Goal: Task Accomplishment & Management: Manage account settings

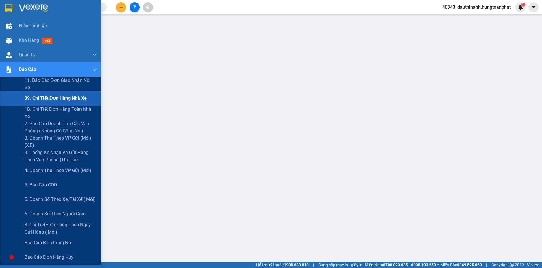
click at [44, 97] on span "09. Chi tiết đơn hàng nhà xe" at bounding box center [56, 97] width 62 height 7
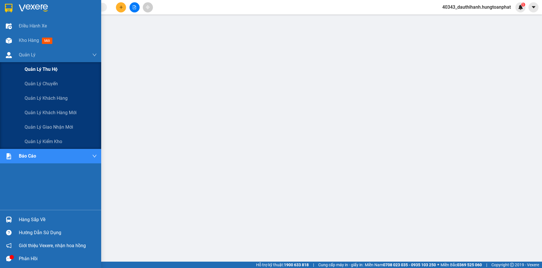
click at [38, 72] on span "Quản lý thu hộ" at bounding box center [41, 69] width 33 height 7
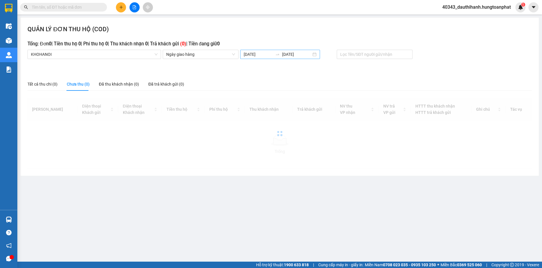
click at [265, 55] on input "12/09/2025" at bounding box center [258, 54] width 29 height 6
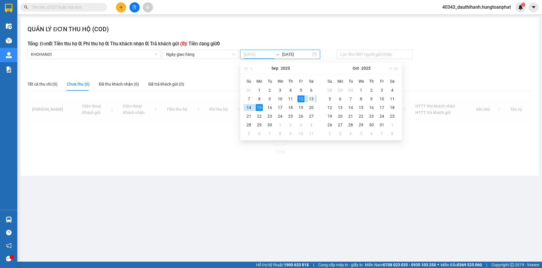
type input "13/09/2025"
click at [313, 98] on div "13" at bounding box center [311, 98] width 7 height 7
type input "13/09/2025"
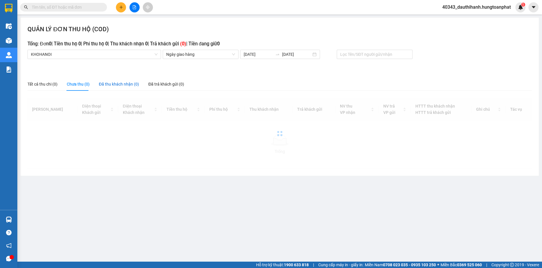
click at [127, 83] on div "Đã thu khách nhận (0)" at bounding box center [119, 84] width 40 height 6
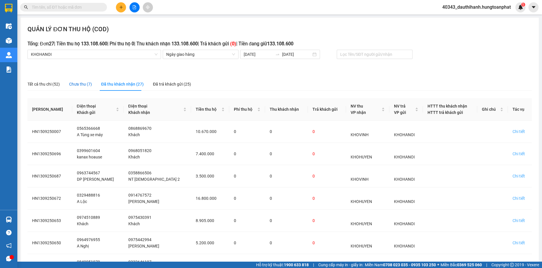
drag, startPoint x: 79, startPoint y: 83, endPoint x: 126, endPoint y: 83, distance: 46.5
click at [79, 83] on div "Chưa thu (7)" at bounding box center [80, 84] width 23 height 6
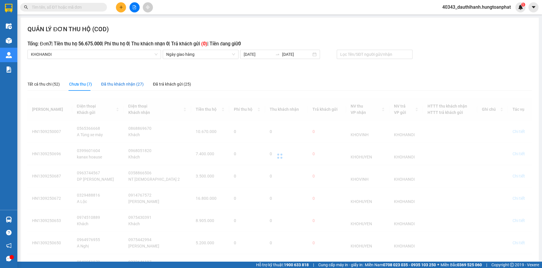
click at [126, 83] on div "Đã thu khách nhận (27)" at bounding box center [122, 84] width 42 height 6
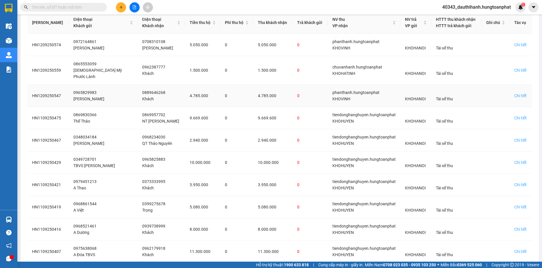
scroll to position [112, 0]
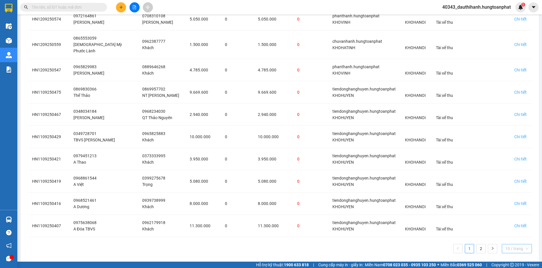
click at [518, 244] on span "10 / trang" at bounding box center [516, 248] width 23 height 9
drag, startPoint x: 508, startPoint y: 232, endPoint x: 488, endPoint y: 232, distance: 19.6
click at [507, 234] on div "100 / trang" at bounding box center [516, 237] width 23 height 6
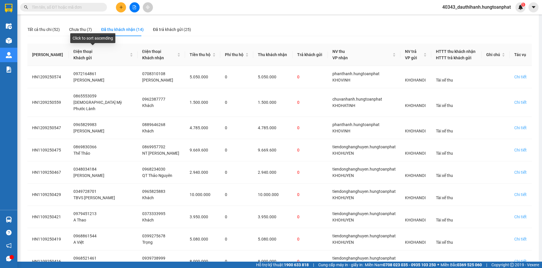
scroll to position [0, 0]
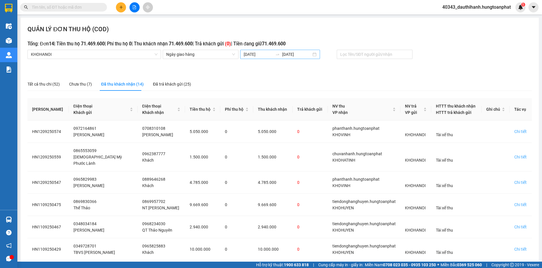
click at [250, 53] on input "13/09/2025" at bounding box center [258, 54] width 29 height 6
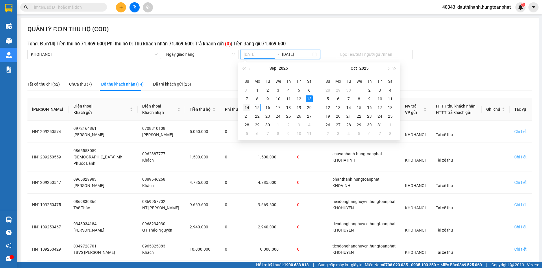
type input "14/09/2025"
click at [249, 109] on div "14" at bounding box center [246, 107] width 7 height 7
type input "14/09/2025"
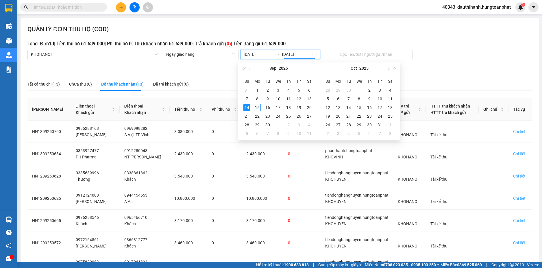
click at [217, 64] on div "QUẢN LÝ ĐƠN THU HỘ (COD) Tổng: Đơn 13 | Tiền thu hộ 61.639.000 | Phí thu hộ 0 |…" at bounding box center [280, 228] width 518 height 420
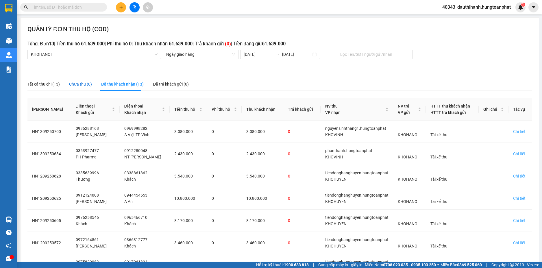
click at [83, 84] on div "Chưa thu (0)" at bounding box center [80, 84] width 23 height 6
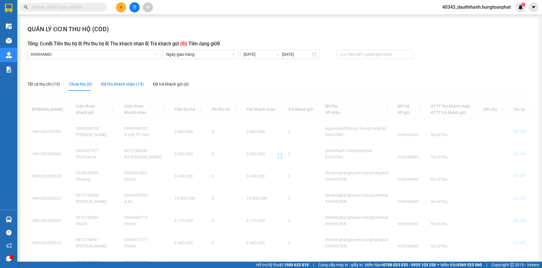
click at [123, 84] on div "Đã thu khách nhận (13)" at bounding box center [122, 84] width 42 height 6
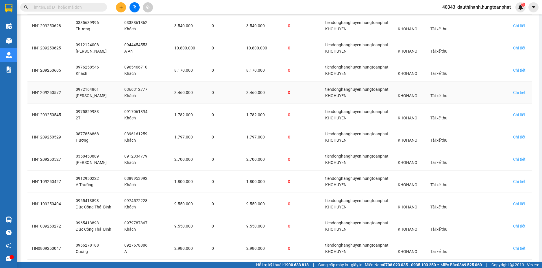
scroll to position [6, 0]
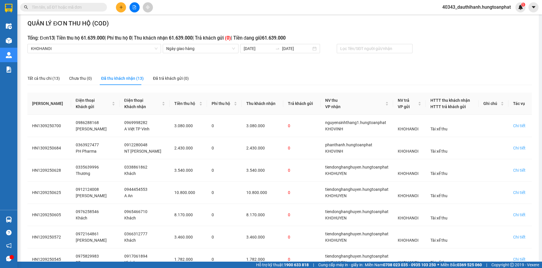
click at [92, 7] on input "text" at bounding box center [66, 7] width 68 height 6
paste input "0809250007"
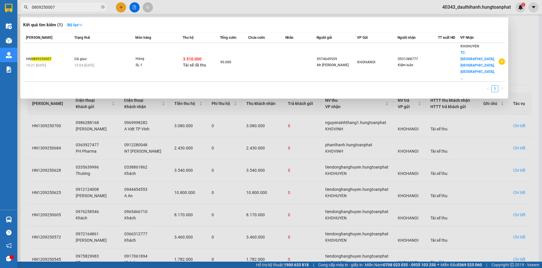
type input "0809250007"
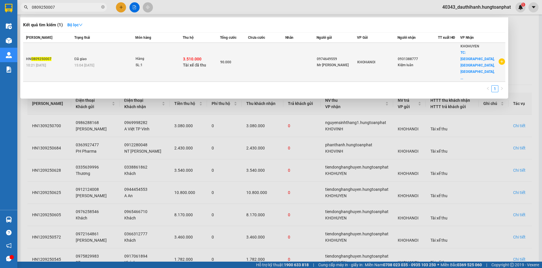
click at [158, 62] on div "SL: 1" at bounding box center [157, 65] width 43 height 6
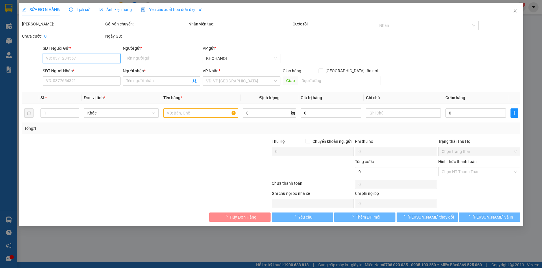
type input "0974649559"
type input "Mr Hường"
type input "0931388777"
type input "Kiệm luân"
checkbox input "true"
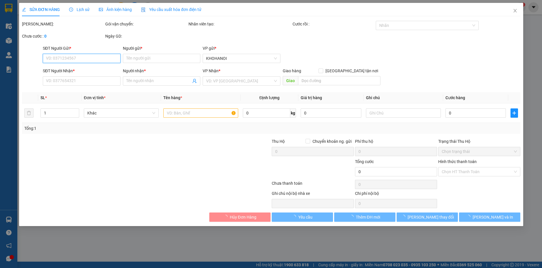
type input "Hoa Đông, Kỳ Hòa, Kỳ Anh, Hà Tĩnh"
checkbox input "true"
type input "3.510.000"
type input "90.000"
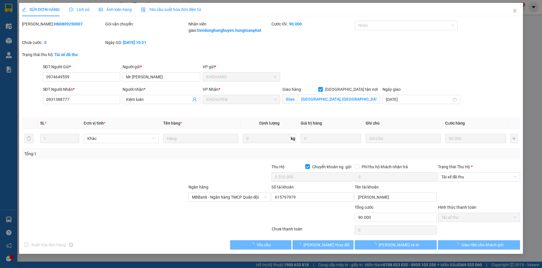
click at [85, 11] on span "Lịch sử" at bounding box center [79, 9] width 21 height 5
